Goal: Find specific page/section

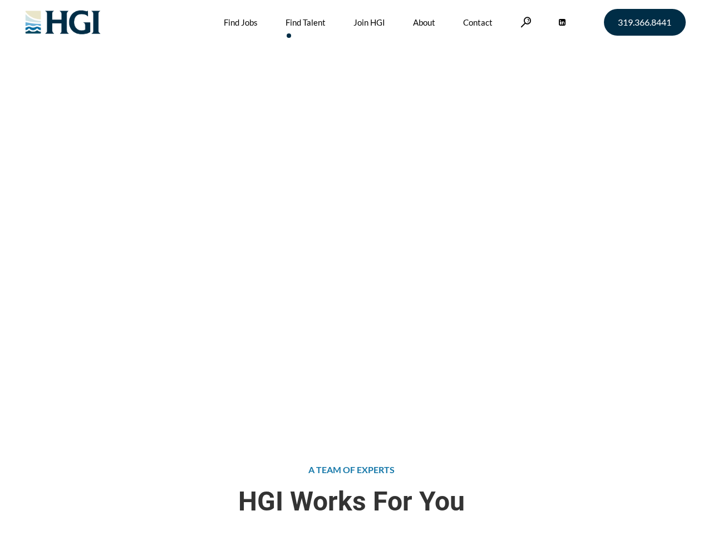
click at [351, 267] on div "Attract the Right Talent Home » Find Talent" at bounding box center [351, 214] width 703 height 428
click at [525, 22] on link at bounding box center [526, 22] width 11 height 11
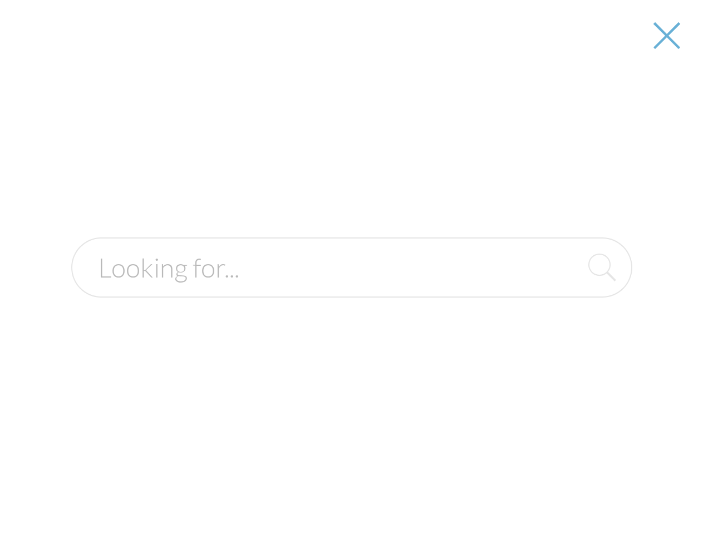
click at [351, 267] on div at bounding box center [352, 267] width 702 height 535
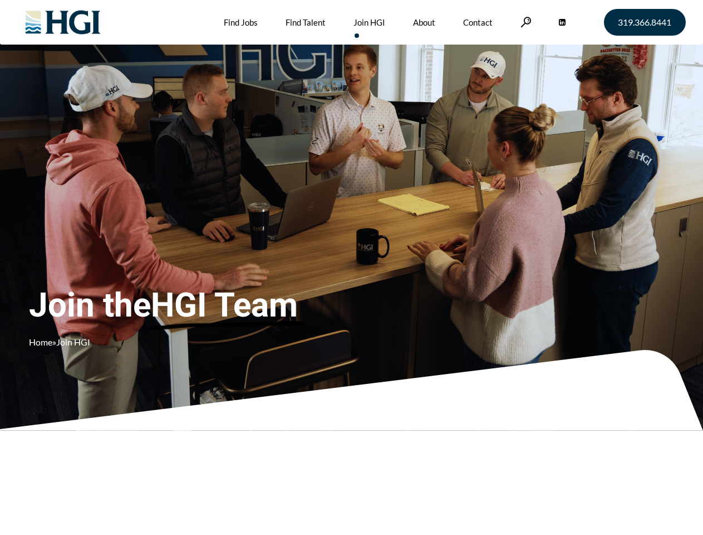
click at [351, 267] on div "Join the HGI Team Home » Join HGI" at bounding box center [208, 251] width 358 height 217
click at [525, 22] on link at bounding box center [526, 22] width 11 height 11
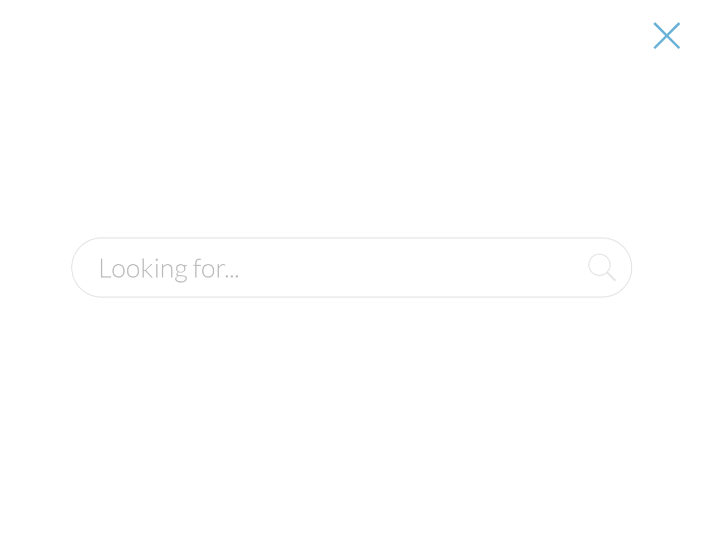
click at [351, 267] on div at bounding box center [352, 267] width 702 height 535
